Goal: Check status

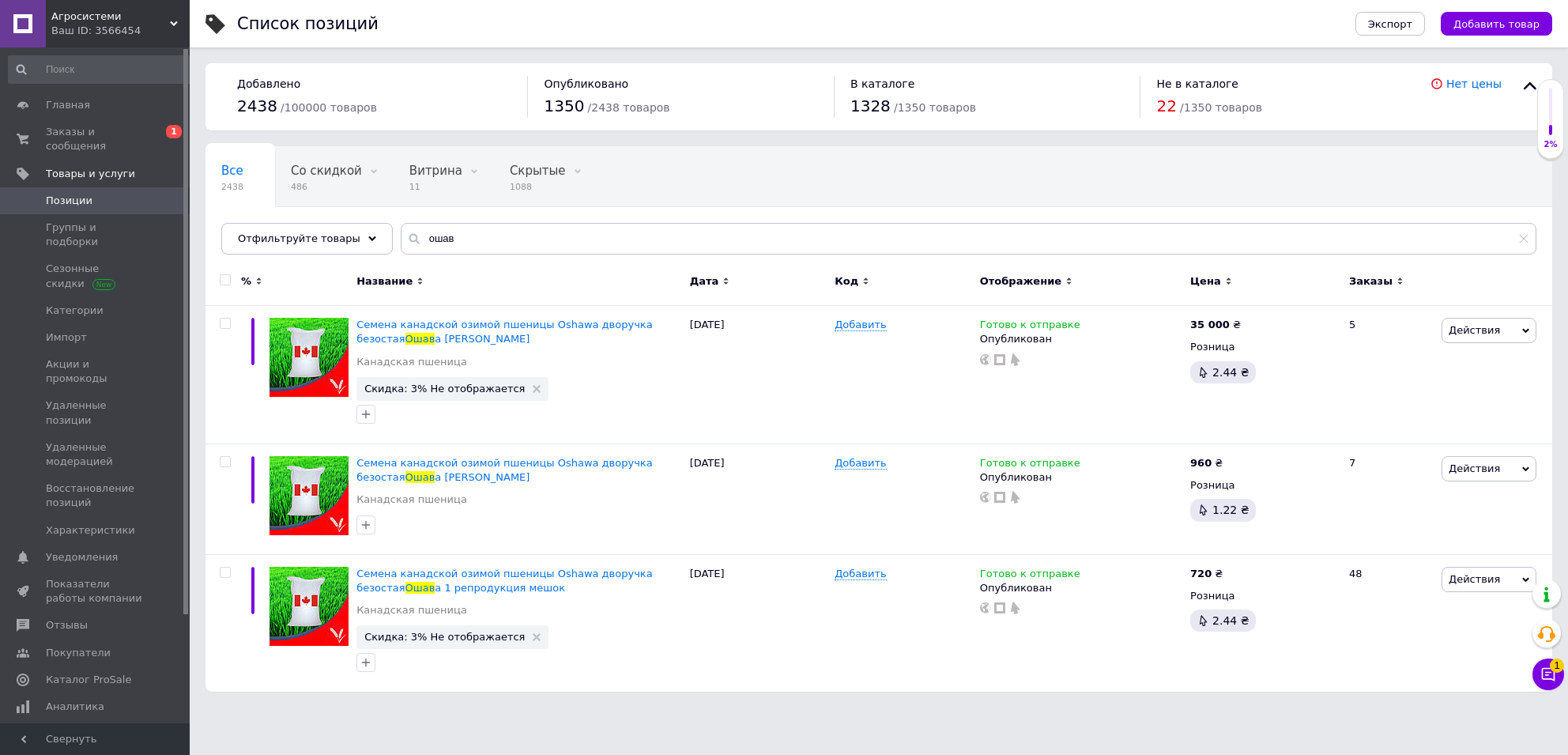
click at [1545, 671] on icon at bounding box center [1548, 674] width 16 height 16
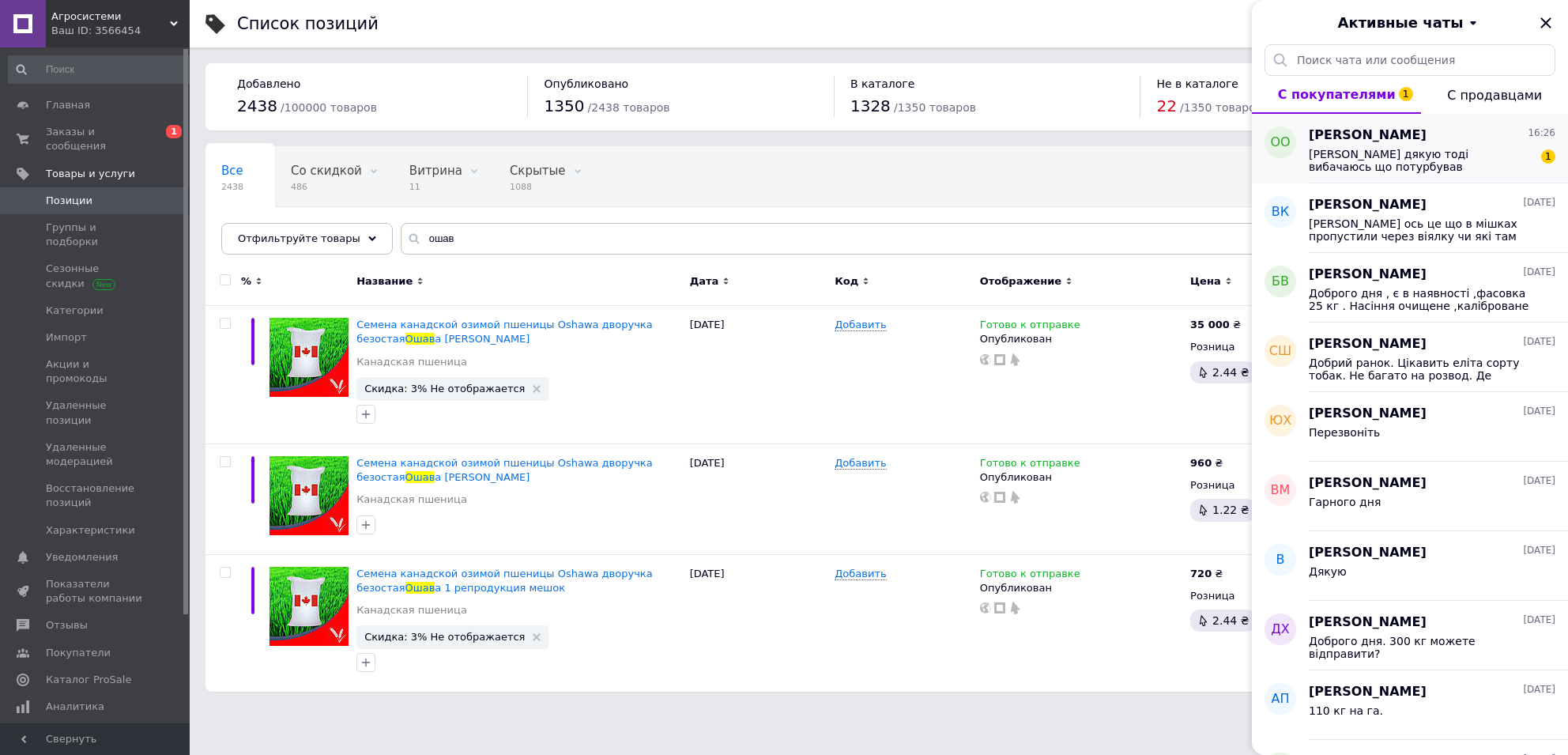
click at [1442, 165] on span "Зрузумів дякую тоді вибачаюсь що потурбував" at bounding box center [1421, 160] width 224 height 26
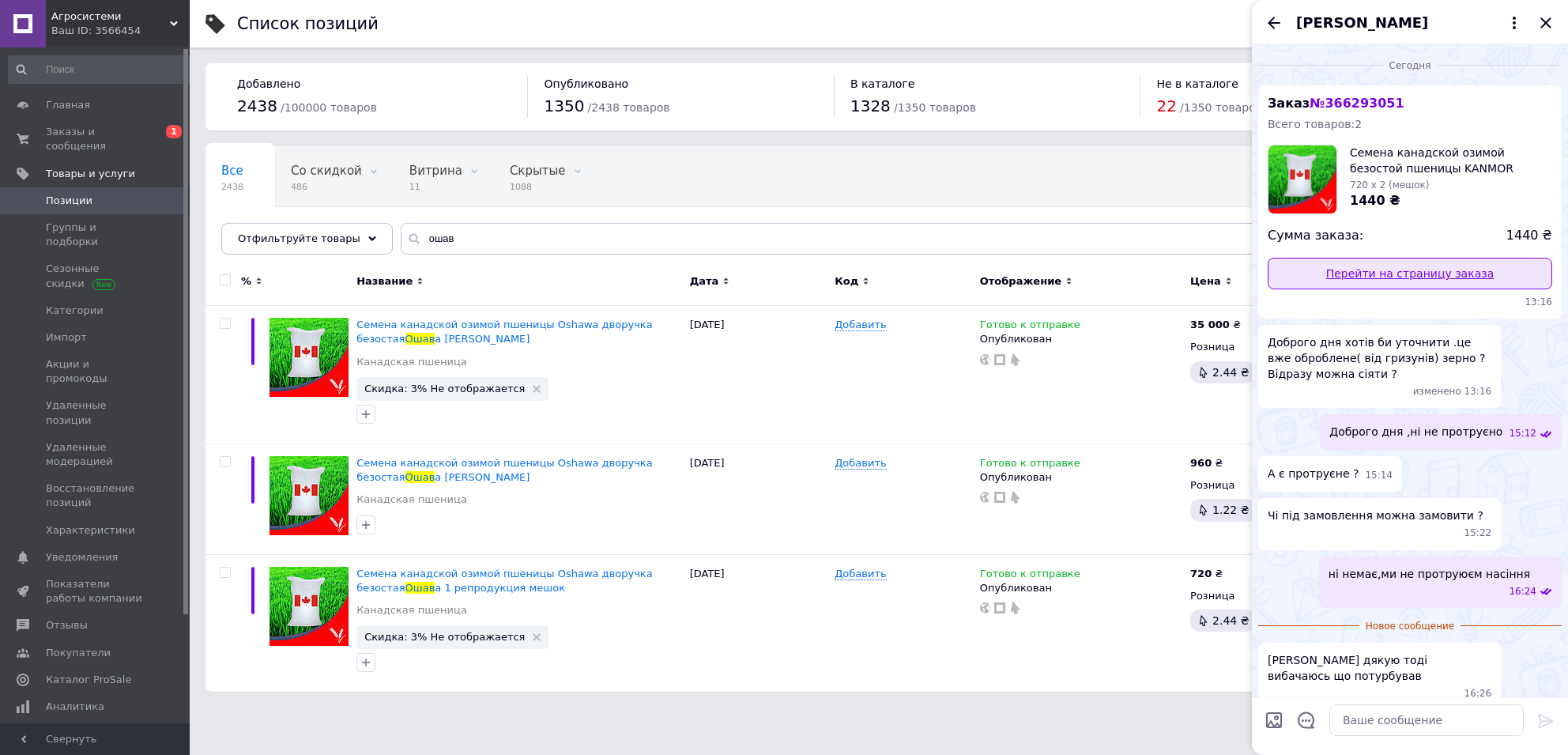
click at [1436, 266] on link "Перейти на страницу заказа" at bounding box center [1410, 274] width 284 height 31
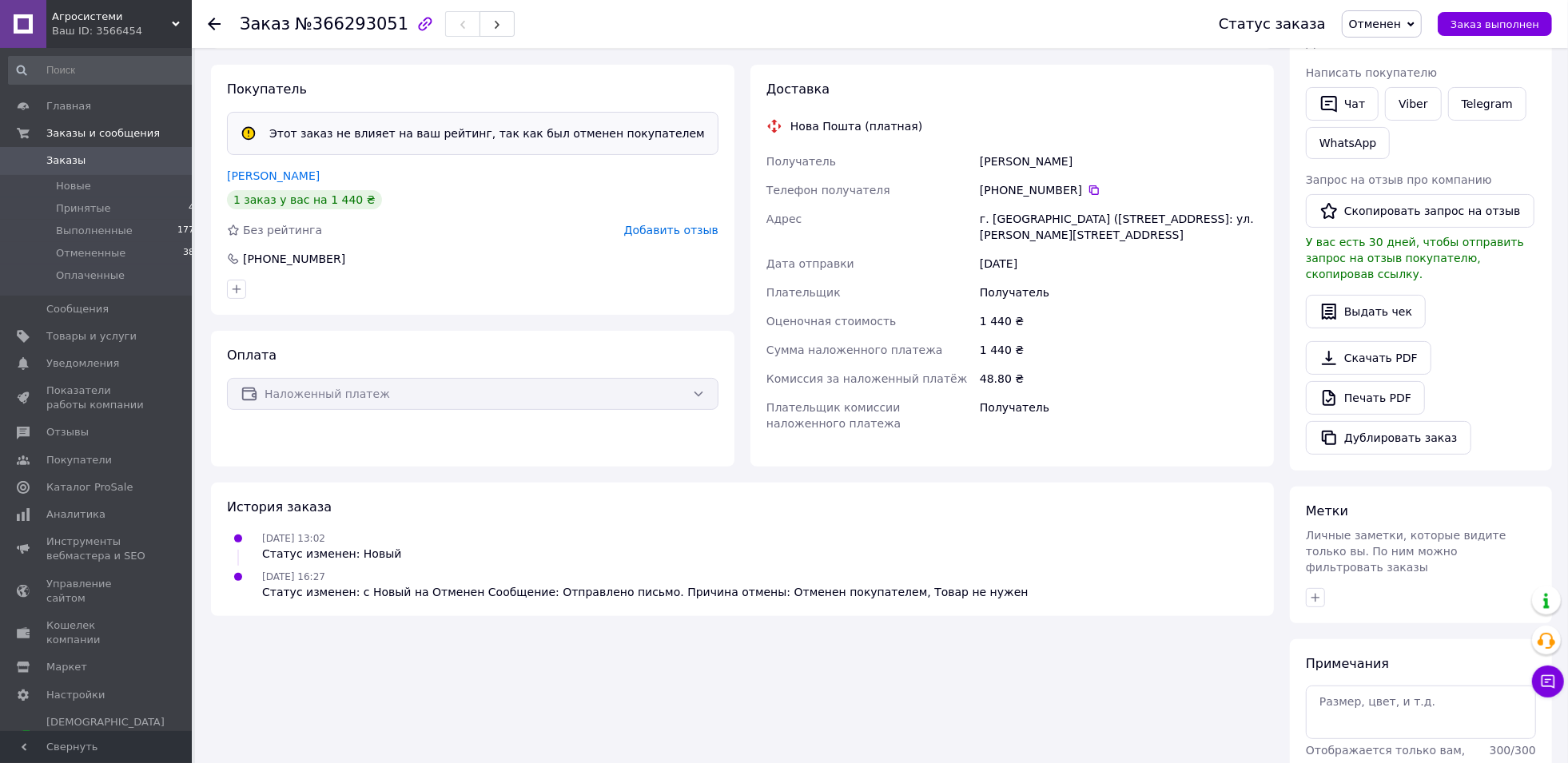
scroll to position [252, 0]
click at [104, 154] on span "Заказы" at bounding box center [97, 160] width 102 height 14
